Goal: Find specific page/section: Find specific page/section

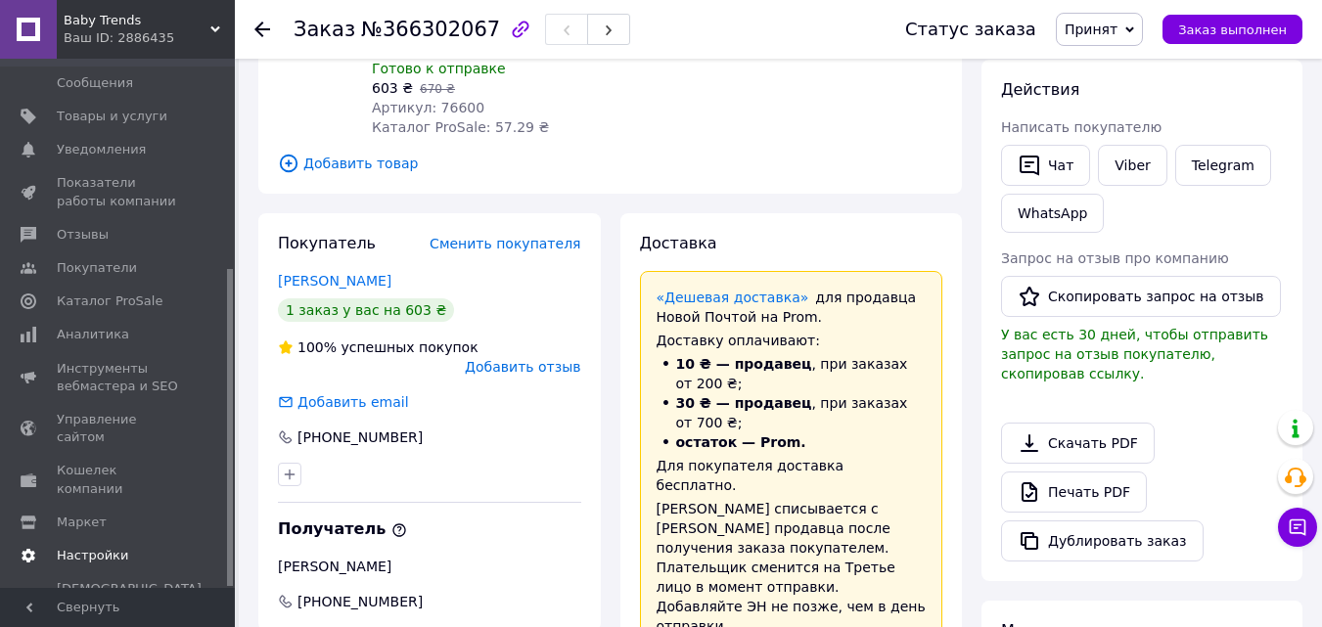
scroll to position [294, 0]
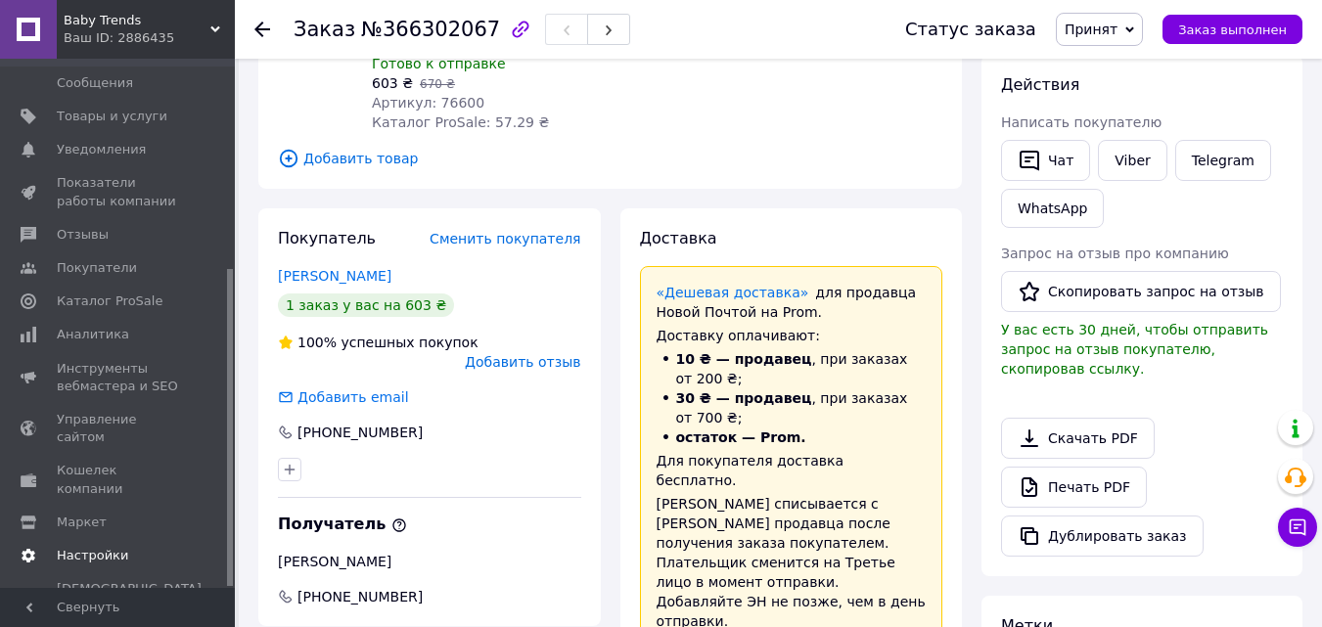
click at [80, 547] on span "Настройки" at bounding box center [92, 556] width 71 height 18
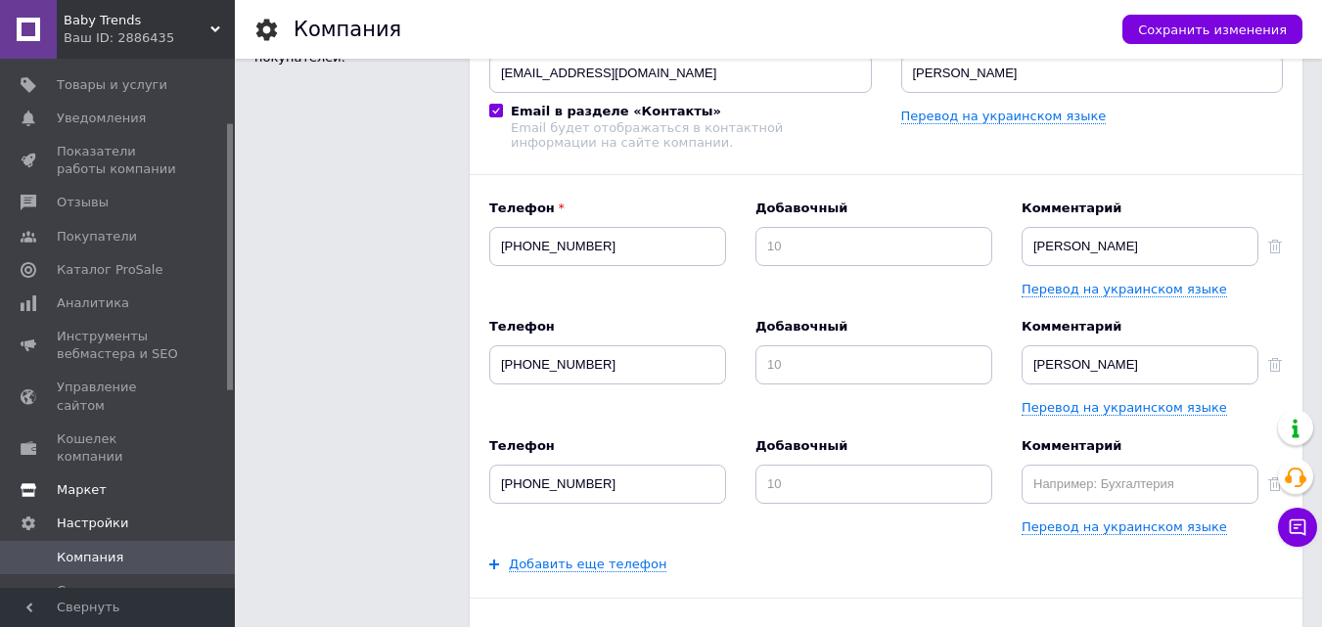
scroll to position [126, 0]
click at [136, 383] on span "Управление сайтом" at bounding box center [119, 400] width 124 height 35
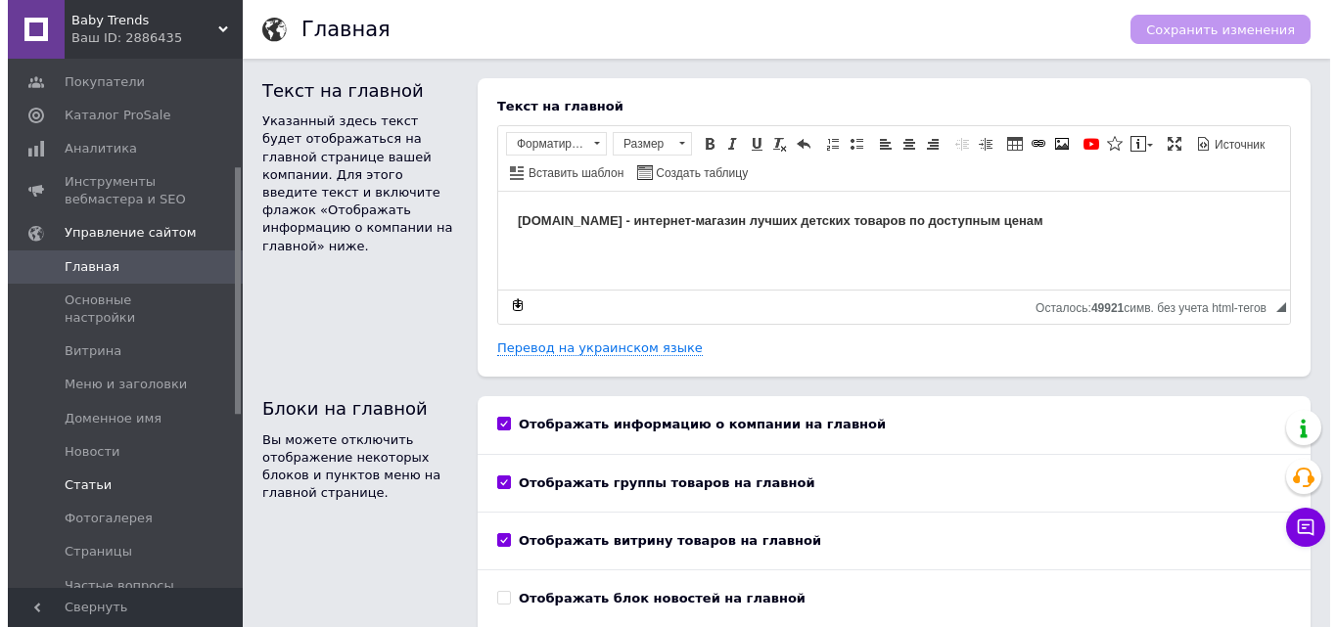
scroll to position [322, 0]
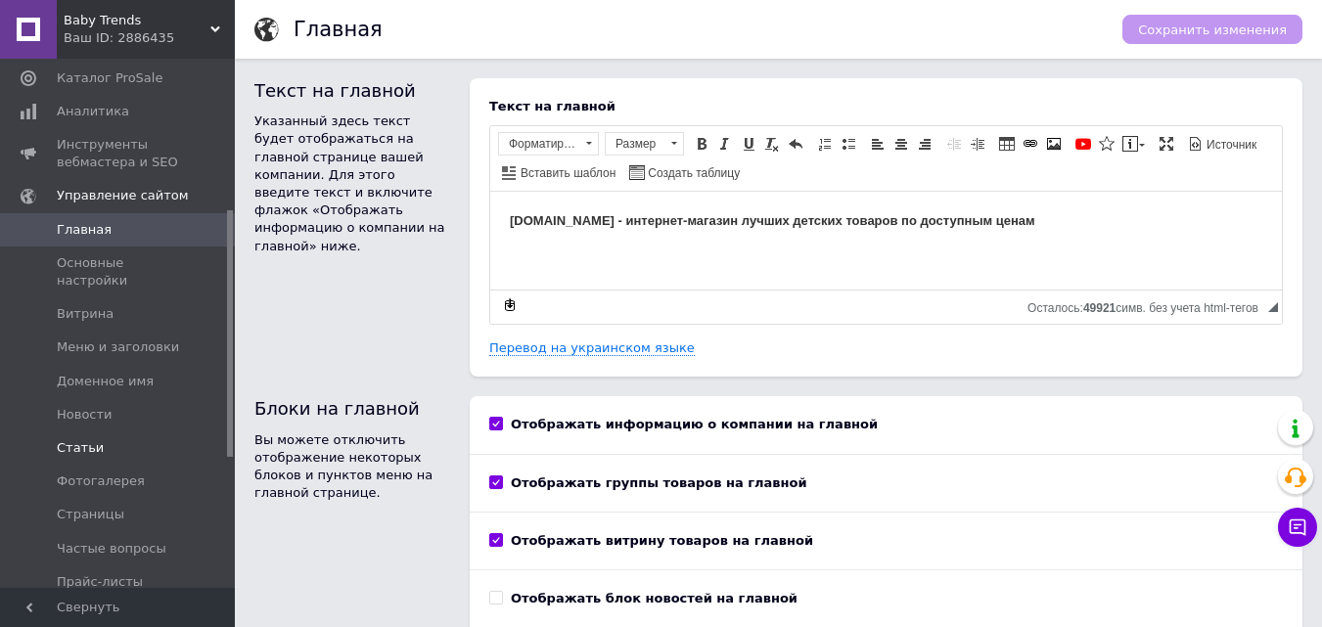
click at [91, 439] on span "Статьи" at bounding box center [80, 448] width 47 height 18
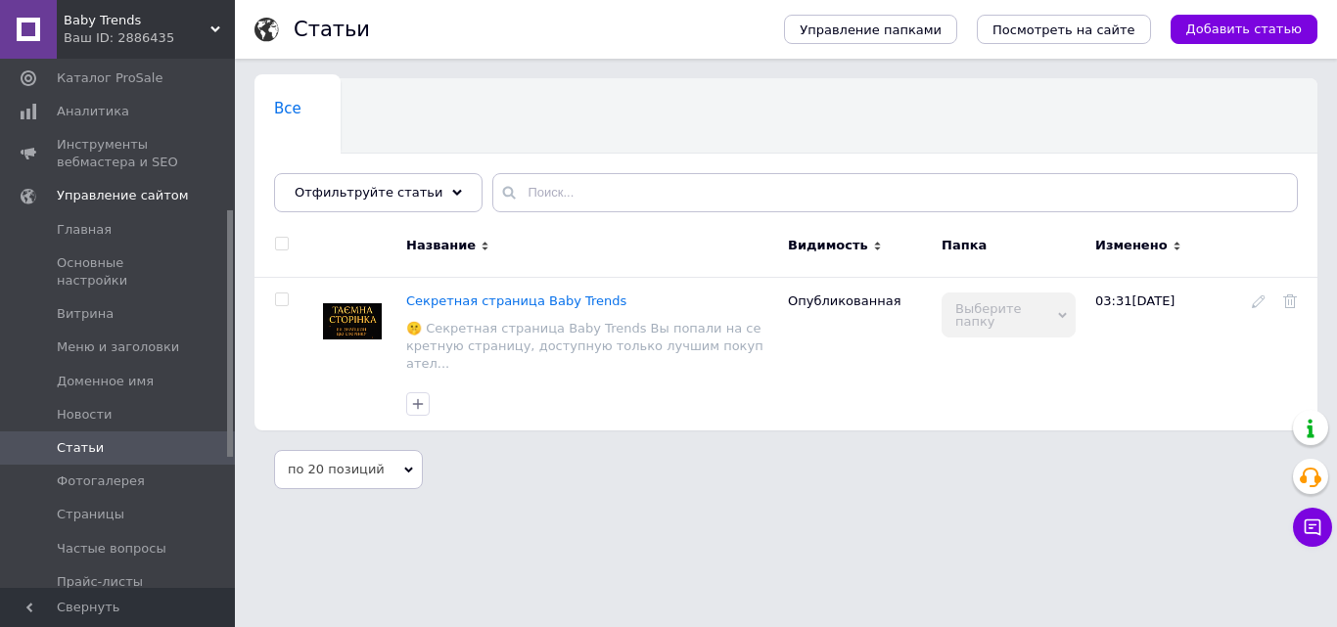
click at [920, 113] on div "Все 0 Ok Отфильтровано... Сохранить" at bounding box center [785, 155] width 1063 height 162
click at [520, 301] on span "Секретная страница Baby Trends" at bounding box center [516, 301] width 220 height 15
